Goal: Information Seeking & Learning: Understand process/instructions

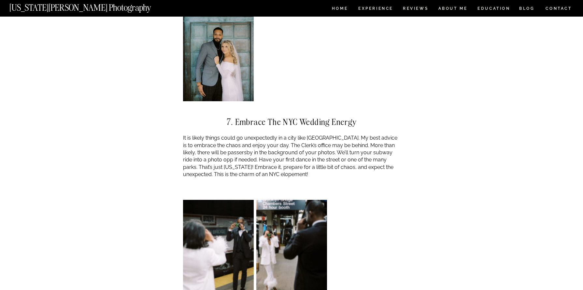
scroll to position [2476, 0]
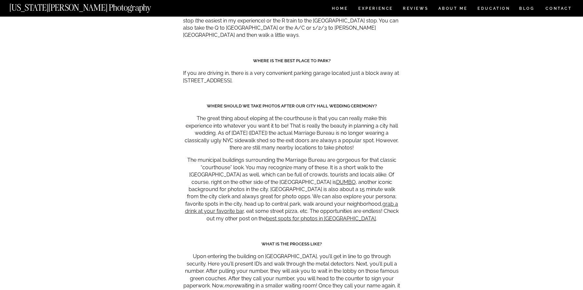
scroll to position [2932, 0]
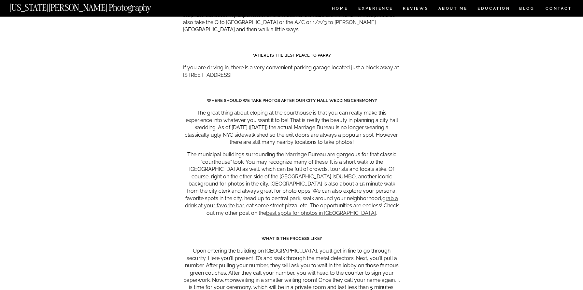
click at [336, 151] on p "The municipal buildings surrounding the Marriage Bureau are gorgeous for that c…" at bounding box center [291, 184] width 217 height 66
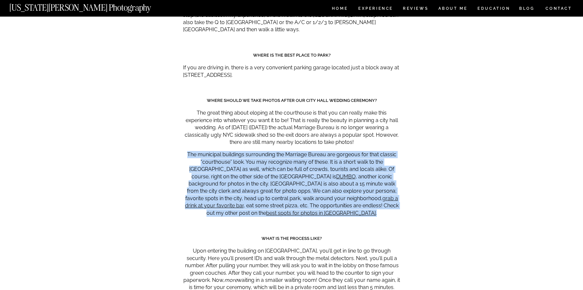
click at [336, 151] on p "The municipal buildings surrounding the Marriage Bureau are gorgeous for that c…" at bounding box center [291, 184] width 217 height 66
click at [330, 151] on p "The municipal buildings surrounding the Marriage Bureau are gorgeous for that c…" at bounding box center [291, 184] width 217 height 66
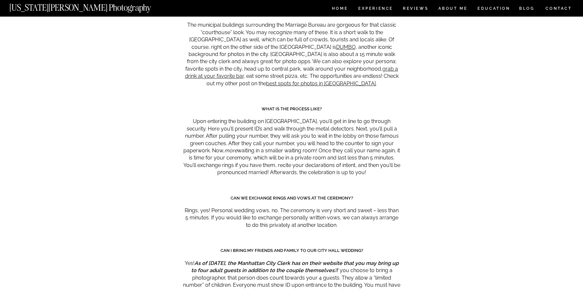
scroll to position [3062, 0]
click at [333, 122] on p "Upon entering the building on [GEOGRAPHIC_DATA], you’ll get in line to go throu…" at bounding box center [291, 146] width 217 height 58
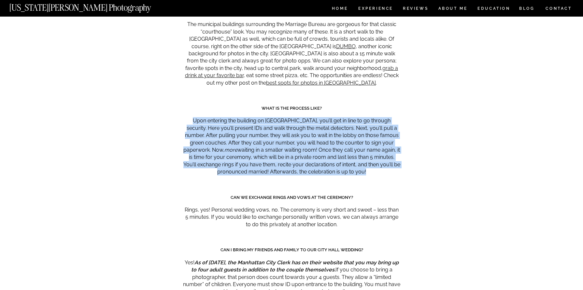
click at [333, 122] on p "Upon entering the building on [GEOGRAPHIC_DATA], you’ll get in line to go throu…" at bounding box center [291, 146] width 217 height 58
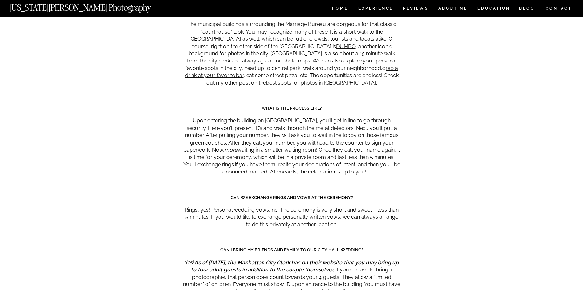
click at [338, 207] on p "Rings, yes! Personal wedding vows, no. The ceremony is very short and sweet – l…" at bounding box center [291, 218] width 217 height 22
click at [348, 121] on p "Upon entering the building on [GEOGRAPHIC_DATA], you’ll get in line to go throu…" at bounding box center [291, 146] width 217 height 58
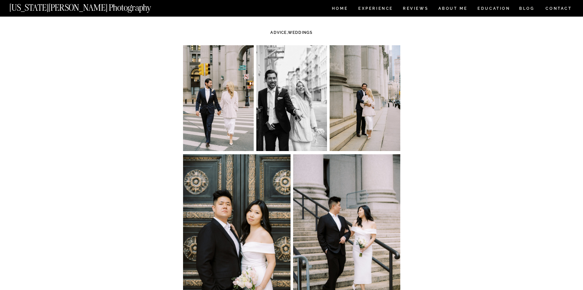
scroll to position [0, 0]
